Goal: Task Accomplishment & Management: Manage account settings

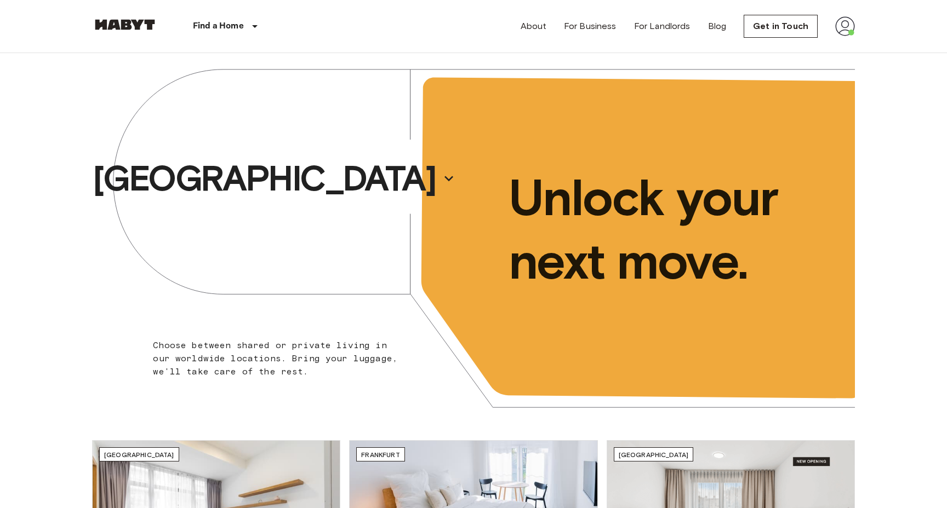
click at [841, 27] on img at bounding box center [845, 26] width 20 height 20
click at [841, 44] on li "Profile" at bounding box center [883, 46] width 110 height 20
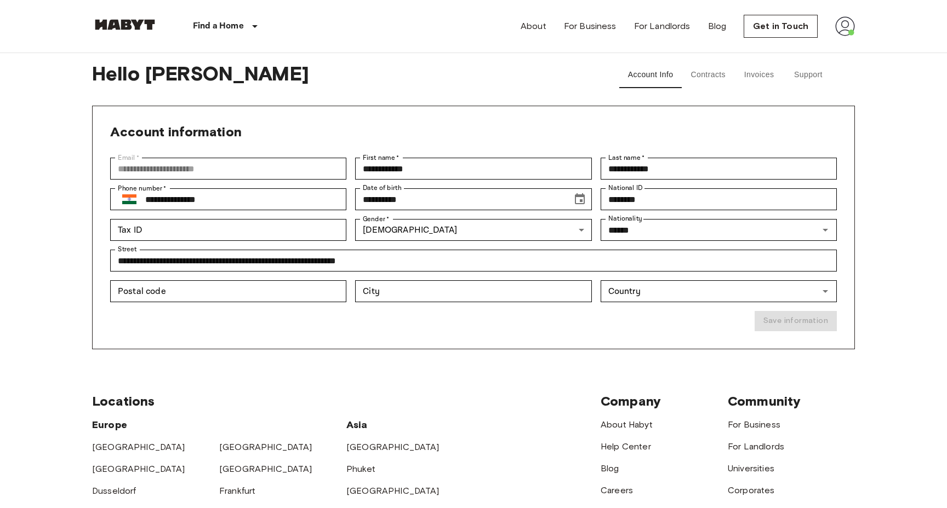
click at [793, 75] on button "Support" at bounding box center [808, 75] width 49 height 26
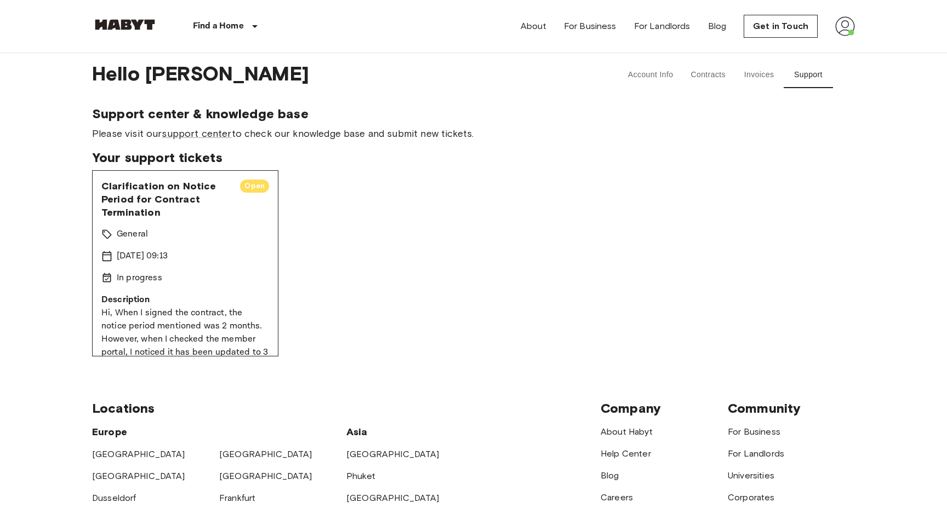
click at [643, 77] on button "Account Info" at bounding box center [650, 75] width 63 height 26
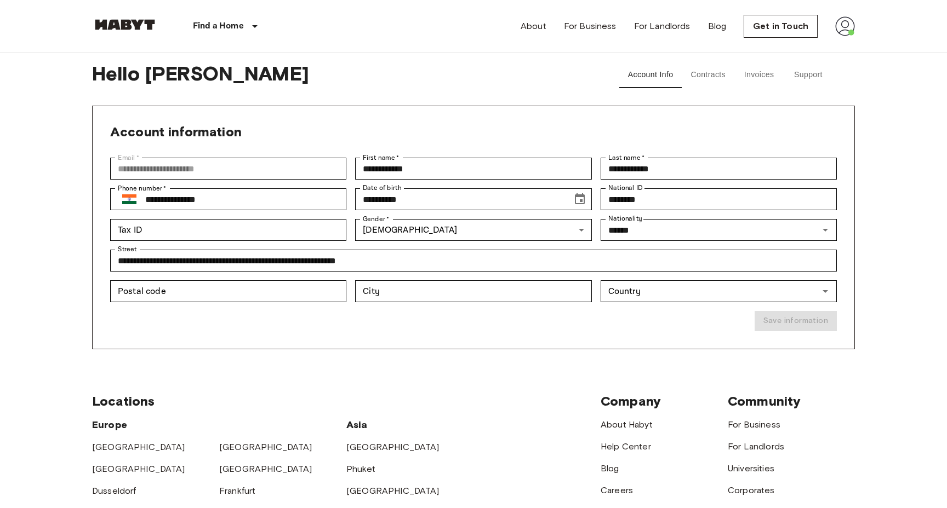
click at [707, 76] on button "Contracts" at bounding box center [708, 75] width 53 height 26
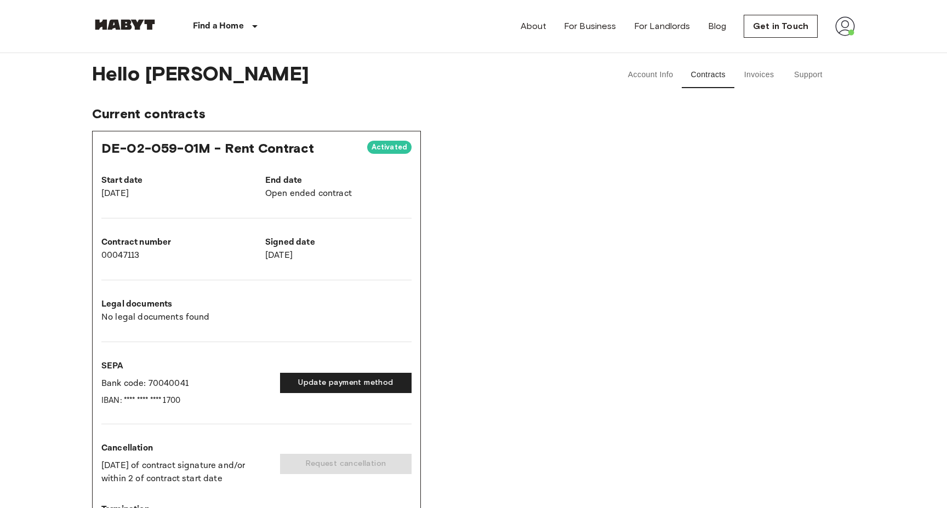
click at [750, 78] on button "Invoices" at bounding box center [758, 75] width 49 height 26
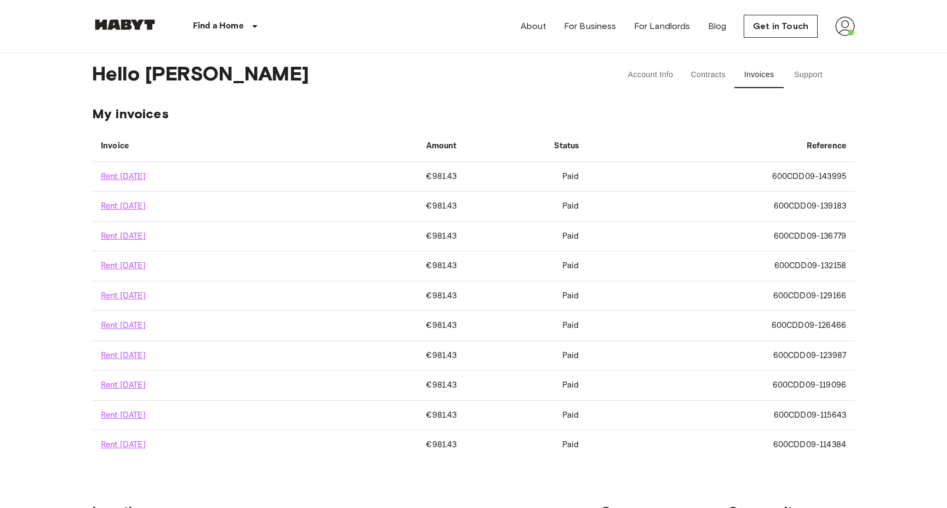
click at [809, 76] on button "Support" at bounding box center [808, 75] width 49 height 26
